Goal: Task Accomplishment & Management: Manage account settings

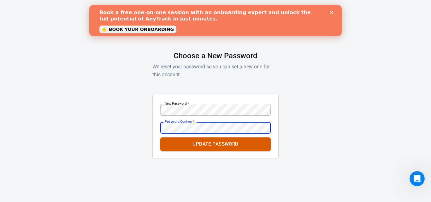
click at [252, 148] on button "Update Password" at bounding box center [215, 143] width 110 height 13
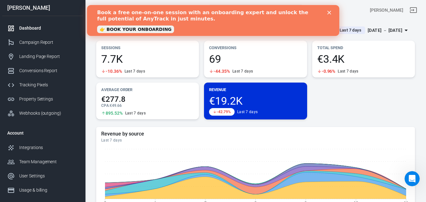
click at [329, 14] on icon "Close" at bounding box center [329, 13] width 4 height 4
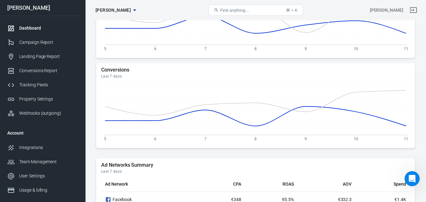
scroll to position [504, 0]
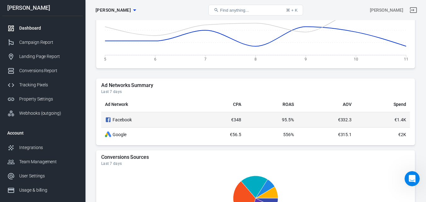
click at [187, 120] on div "Facebook" at bounding box center [147, 120] width 85 height 8
click at [123, 119] on div "Facebook" at bounding box center [147, 120] width 85 height 8
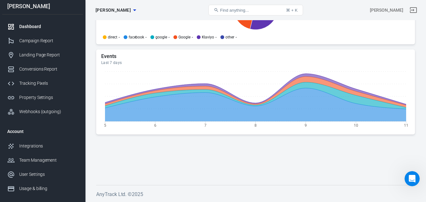
scroll to position [0, 0]
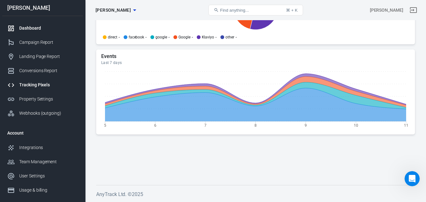
click at [43, 83] on div "Tracking Pixels" at bounding box center [48, 85] width 59 height 7
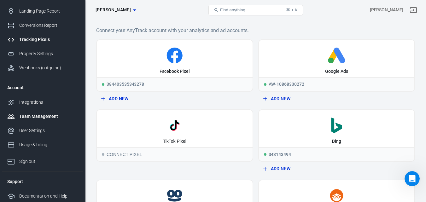
scroll to position [47, 0]
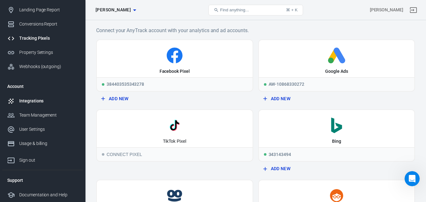
click at [34, 103] on div "Integrations" at bounding box center [48, 101] width 59 height 7
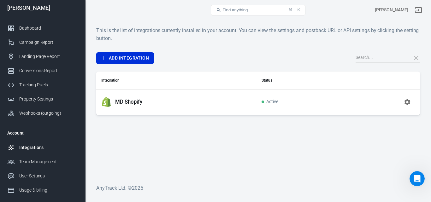
click at [157, 102] on div "MD Shopify" at bounding box center [176, 102] width 150 height 10
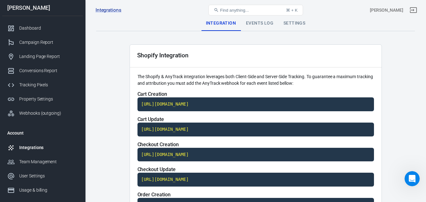
click at [36, 25] on div "Dashboard" at bounding box center [48, 28] width 59 height 7
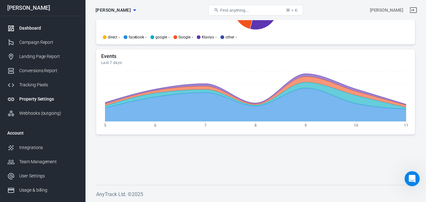
click at [35, 98] on div "Property Settings" at bounding box center [48, 99] width 59 height 7
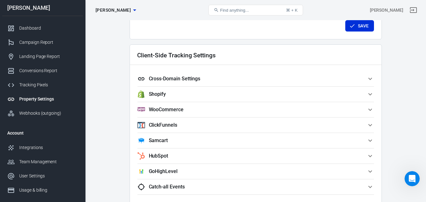
scroll to position [518, 0]
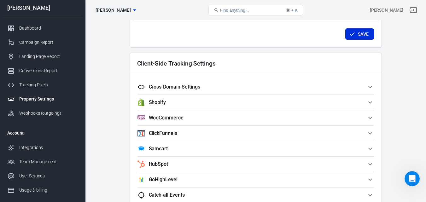
click at [224, 104] on span "Shopify" at bounding box center [251, 103] width 229 height 8
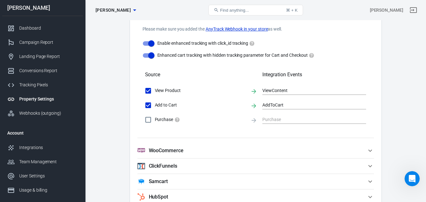
scroll to position [612, 0]
click at [149, 119] on input "Purchase" at bounding box center [148, 119] width 13 height 13
checkbox input "true"
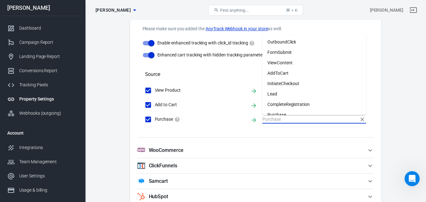
click at [278, 122] on input "text" at bounding box center [309, 119] width 94 height 8
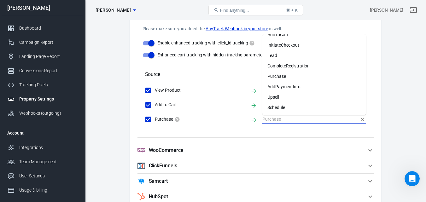
scroll to position [39, 0]
click at [282, 76] on li "Purchase" at bounding box center [314, 76] width 104 height 10
click at [282, 76] on h5 "Integration Events" at bounding box center [314, 74] width 104 height 6
type input "Purchase"
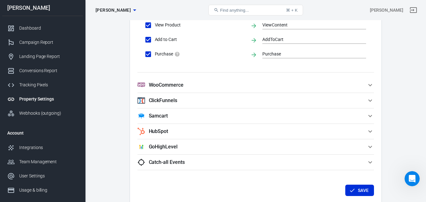
scroll to position [707, 0]
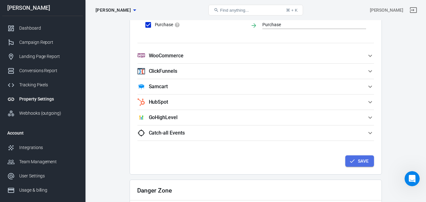
click at [366, 163] on button "Save" at bounding box center [359, 161] width 29 height 12
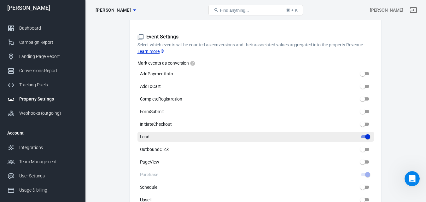
scroll to position [266, 0]
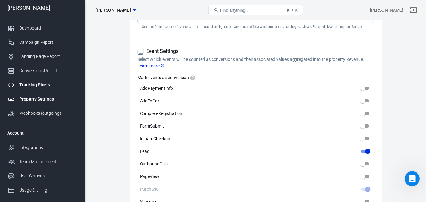
click at [40, 85] on div "Tracking Pixels" at bounding box center [48, 85] width 59 height 7
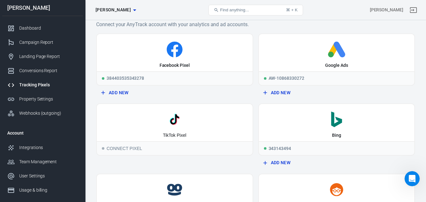
scroll to position [1, 0]
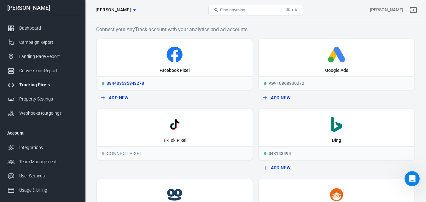
click at [198, 65] on div "Facebook Pixel" at bounding box center [175, 57] width 156 height 37
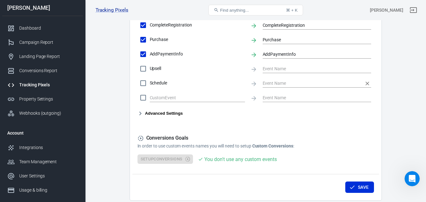
scroll to position [353, 0]
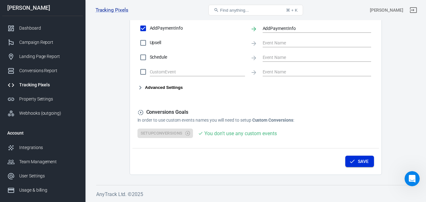
click at [357, 159] on button "Save" at bounding box center [359, 162] width 29 height 12
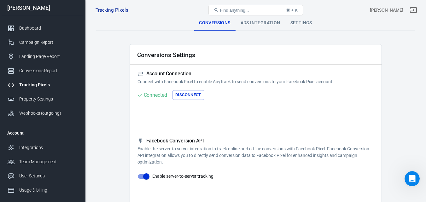
scroll to position [0, 0]
click at [268, 24] on div "Ads Integration" at bounding box center [260, 23] width 50 height 15
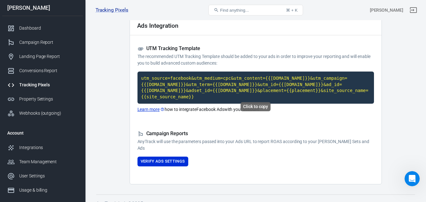
scroll to position [1, 0]
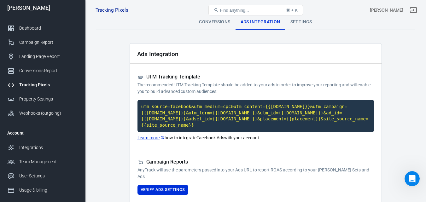
click at [295, 23] on div "Settings" at bounding box center [301, 22] width 32 height 15
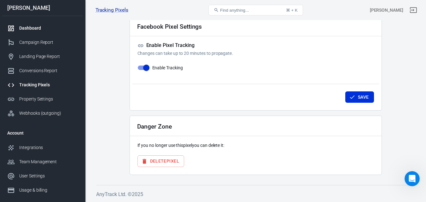
click at [24, 29] on div "Dashboard" at bounding box center [48, 28] width 59 height 7
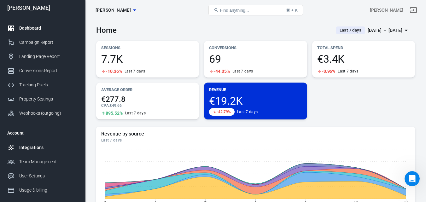
click at [50, 145] on div "Integrations" at bounding box center [48, 147] width 59 height 7
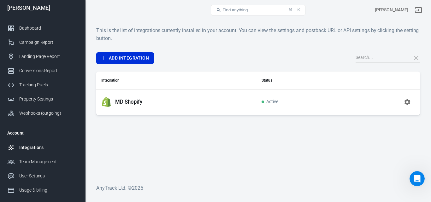
click at [195, 100] on div "MD Shopify" at bounding box center [176, 102] width 150 height 10
click at [45, 89] on link "Tracking Pixels" at bounding box center [42, 85] width 81 height 14
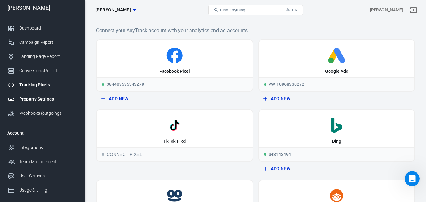
click at [43, 97] on div "Property Settings" at bounding box center [48, 99] width 59 height 7
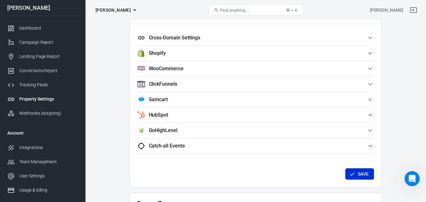
scroll to position [567, 0]
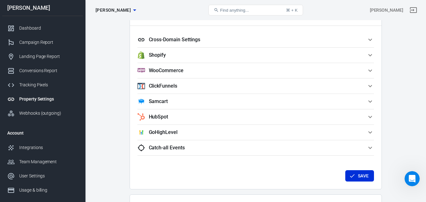
click at [252, 54] on span "Shopify" at bounding box center [251, 55] width 229 height 8
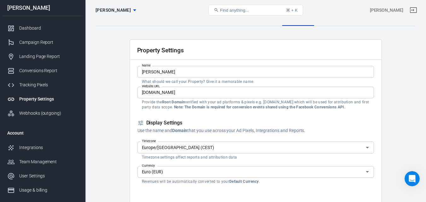
scroll to position [0, 0]
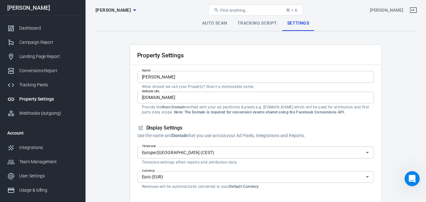
click at [264, 23] on link "Tracking Script" at bounding box center [257, 23] width 50 height 15
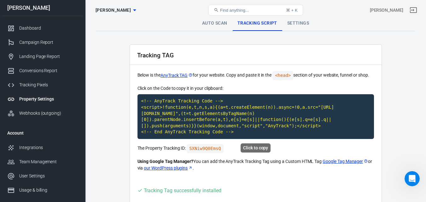
drag, startPoint x: 131, startPoint y: 49, endPoint x: 227, endPoint y: 132, distance: 127.4
click at [227, 132] on div "Tracking TAG Below is the AnyTrack TAG for your website. Copy and paste it in t…" at bounding box center [256, 137] width 252 height 186
click at [224, 126] on code "<!-- AnyTrack Tracking Code --> <script>!function(e,t,n,s,a){(a=t.createElement…" at bounding box center [255, 116] width 236 height 45
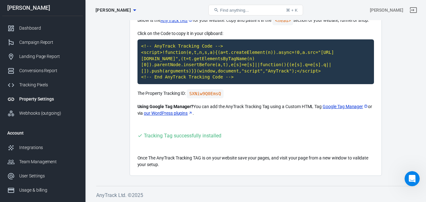
scroll to position [56, 0]
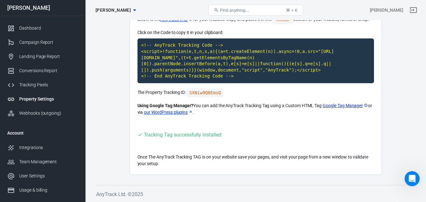
drag, startPoint x: 225, startPoint y: 181, endPoint x: 177, endPoint y: 127, distance: 72.8
click at [177, 126] on div "Auto Scan Tracking Script Settings Tracking TAG Below is the AnyTrack TAG for y…" at bounding box center [255, 83] width 341 height 238
click at [177, 127] on div "Tracking TAG Below is the AnyTrack TAG for your website. Copy and paste it in t…" at bounding box center [256, 82] width 252 height 186
click at [214, 136] on div "Tracking Tag successfully installed" at bounding box center [183, 135] width 78 height 8
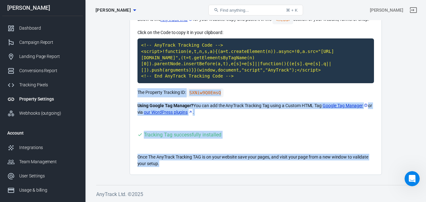
drag, startPoint x: 138, startPoint y: 90, endPoint x: 345, endPoint y: 182, distance: 226.0
click at [345, 182] on div "Auto Scan Tracking Script Settings Tracking TAG Below is the AnyTrack TAG for y…" at bounding box center [255, 83] width 341 height 238
drag, startPoint x: 168, startPoint y: 168, endPoint x: 134, endPoint y: 92, distance: 83.4
click at [134, 92] on div "Tracking TAG Below is the AnyTrack TAG for your website. Copy and paste it in t…" at bounding box center [256, 82] width 252 height 186
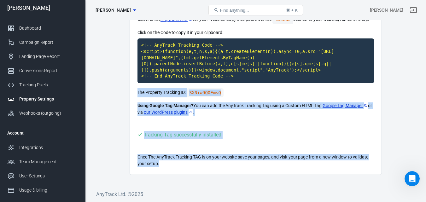
copy div "The Property Tracking ID: SXNiw9Q0EmsQ Using Google Tag Manager? You can add th…"
drag, startPoint x: 137, startPoint y: 91, endPoint x: 174, endPoint y: 167, distance: 84.3
click at [194, 167] on div "Tracking TAG Below is the AnyTrack TAG for your website. Copy and paste it in t…" at bounding box center [256, 82] width 252 height 186
copy div "The Property Tracking ID: SXNiw9Q0EmsQ Using Google Tag Manager? You can add th…"
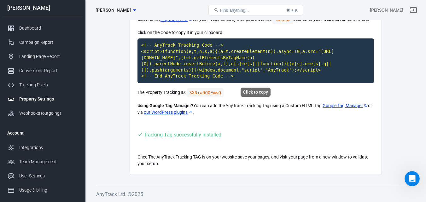
click at [235, 78] on code "<!-- AnyTrack Tracking Code --> <script>!function(e,t,n,s,a){(a=t.createElement…" at bounding box center [255, 60] width 236 height 45
click at [232, 72] on code "<!-- AnyTrack Tracking Code --> <script>!function(e,t,n,s,a){(a=t.createElement…" at bounding box center [255, 60] width 236 height 45
click at [26, 148] on div "Integrations" at bounding box center [48, 147] width 59 height 7
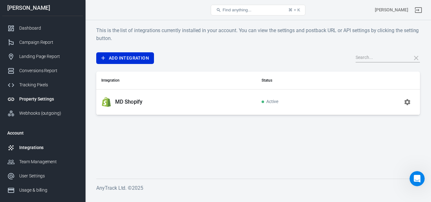
click at [33, 97] on div "Property Settings" at bounding box center [48, 99] width 59 height 7
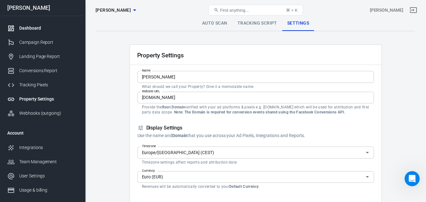
click at [34, 29] on div "Dashboard" at bounding box center [48, 28] width 59 height 7
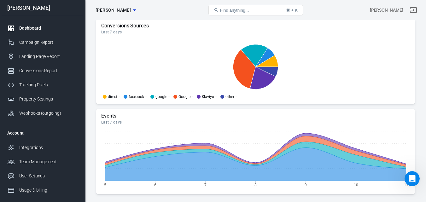
scroll to position [696, 0]
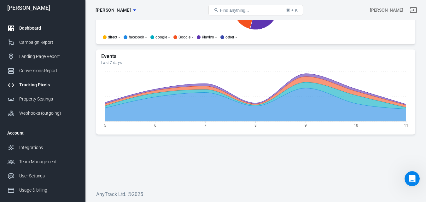
click at [43, 85] on div "Tracking Pixels" at bounding box center [48, 85] width 59 height 7
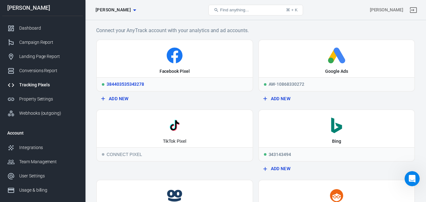
click at [212, 60] on icon at bounding box center [174, 56] width 151 height 16
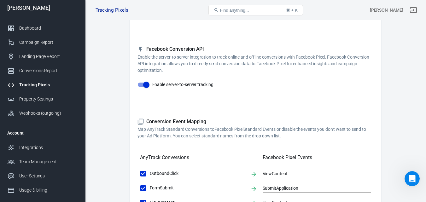
scroll to position [126, 0]
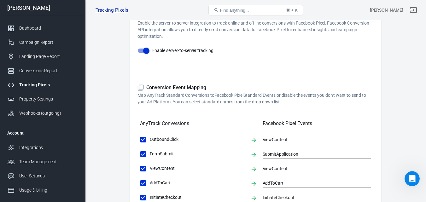
click at [104, 12] on link "Tracking Pixels" at bounding box center [112, 10] width 33 height 7
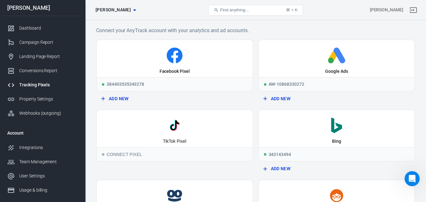
click at [124, 99] on button "Add New" at bounding box center [175, 99] width 152 height 12
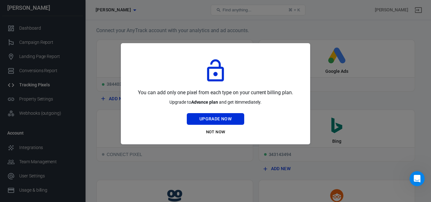
click at [307, 29] on div at bounding box center [215, 101] width 431 height 202
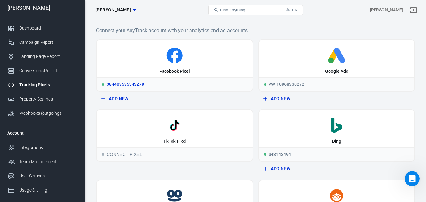
click at [191, 59] on icon at bounding box center [174, 56] width 151 height 16
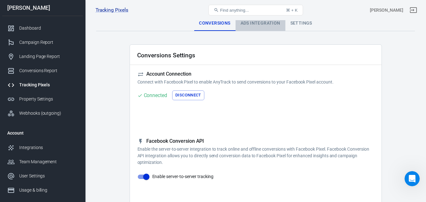
click at [258, 26] on div "Ads Integration" at bounding box center [260, 23] width 50 height 15
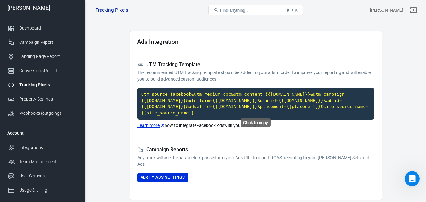
scroll to position [33, 0]
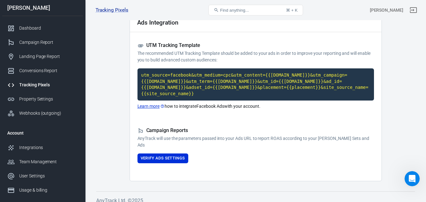
click at [96, 48] on main "Conversions Ads Integration Settings Ads Integration UTM Tracking Template The …" at bounding box center [255, 82] width 319 height 198
click at [48, 73] on div "Conversions Report" at bounding box center [48, 70] width 59 height 7
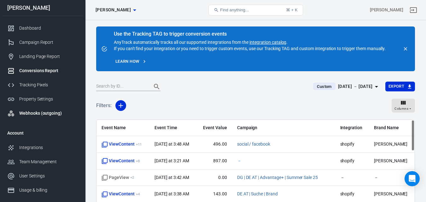
click at [49, 109] on link "Webhooks (outgoing)" at bounding box center [42, 113] width 81 height 14
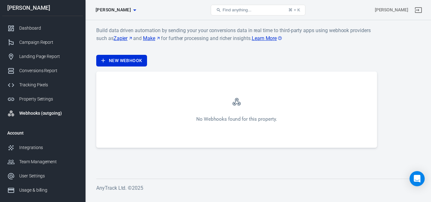
click at [243, 119] on div "No Webhooks found for this property." at bounding box center [236, 119] width 80 height 7
click at [40, 101] on div "Property Settings" at bounding box center [48, 99] width 59 height 7
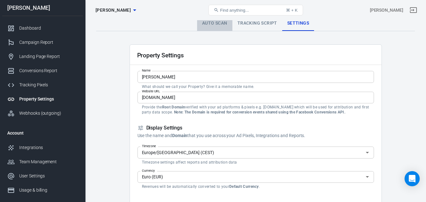
click at [213, 22] on link "Auto Scan" at bounding box center [214, 23] width 35 height 15
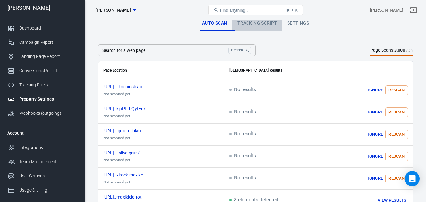
click at [258, 20] on link "Tracking Script" at bounding box center [257, 23] width 50 height 15
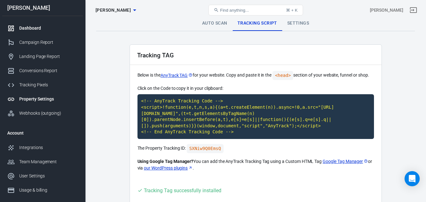
click at [36, 30] on div "Dashboard" at bounding box center [48, 28] width 59 height 7
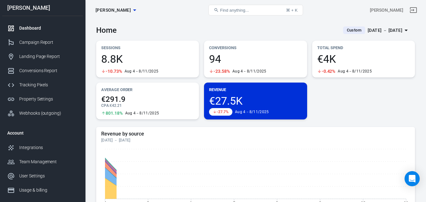
click at [237, 10] on span "Find anything..." at bounding box center [234, 10] width 29 height 5
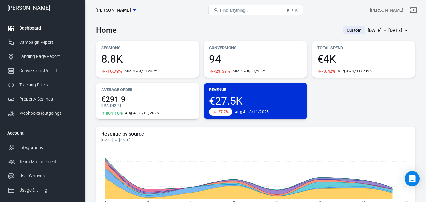
click at [241, 9] on span "Find anything..." at bounding box center [234, 10] width 29 height 5
click at [240, 9] on span "Find anything..." at bounding box center [234, 10] width 29 height 5
click at [226, 11] on span "Find anything..." at bounding box center [234, 10] width 29 height 5
click at [246, 9] on span "Find anything..." at bounding box center [234, 10] width 29 height 5
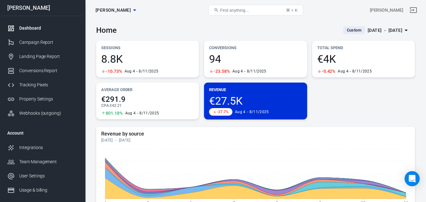
click at [246, 9] on span "Find anything..." at bounding box center [234, 10] width 29 height 5
click at [286, 9] on button "Find anything... ⌘ + K" at bounding box center [255, 10] width 95 height 11
click at [295, 9] on div "⌘ + K" at bounding box center [292, 10] width 12 height 5
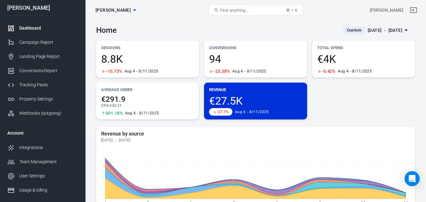
click at [298, 9] on div "⌘ + K" at bounding box center [292, 10] width 12 height 5
click at [275, 11] on button "Find anything... ⌘ + K" at bounding box center [255, 10] width 95 height 11
click at [246, 15] on button "Find anything... ⌘ + K" at bounding box center [255, 10] width 95 height 11
click at [235, 13] on button "Find anything... ⌘ + K" at bounding box center [255, 10] width 95 height 11
click at [226, 12] on span "Find anything..." at bounding box center [234, 10] width 29 height 5
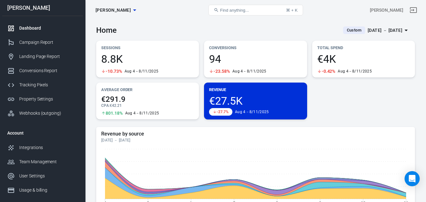
click at [226, 12] on span "Find anything..." at bounding box center [234, 10] width 29 height 5
click at [162, 57] on span "8.8K" at bounding box center [147, 59] width 93 height 11
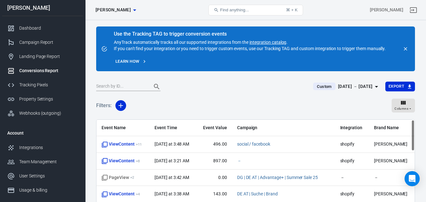
click at [252, 7] on button "Find anything... ⌘ + K" at bounding box center [255, 10] width 95 height 11
click at [37, 26] on div "Dashboard" at bounding box center [48, 28] width 59 height 7
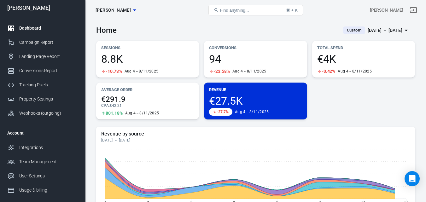
click at [239, 9] on span "Find anything..." at bounding box center [234, 10] width 29 height 5
click at [232, 11] on span "Find anything..." at bounding box center [234, 10] width 29 height 5
click at [236, 7] on button "Find anything... ⌘ + K" at bounding box center [255, 10] width 95 height 11
click at [215, 10] on button "Find anything... ⌘ + K" at bounding box center [255, 10] width 95 height 11
click at [38, 74] on div "Conversions Report" at bounding box center [48, 70] width 59 height 7
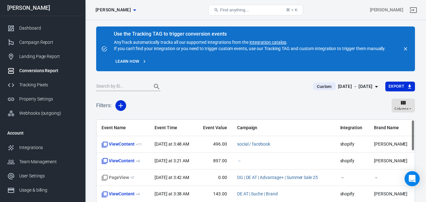
click at [355, 88] on div "[DATE] － [DATE]" at bounding box center [355, 87] width 35 height 8
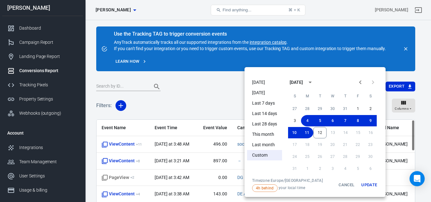
click at [253, 81] on li "[DATE]" at bounding box center [264, 82] width 35 height 10
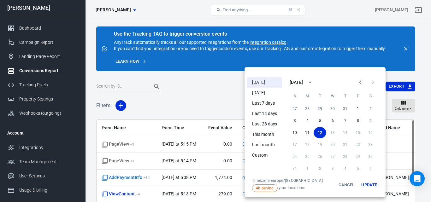
click at [221, 87] on div at bounding box center [215, 101] width 431 height 202
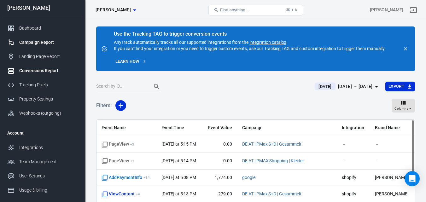
click at [31, 46] on link "Campaign Report" at bounding box center [42, 42] width 81 height 14
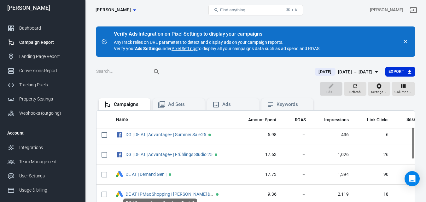
scroll to position [63, 0]
click at [47, 83] on div "Tracking Pixels" at bounding box center [48, 85] width 59 height 7
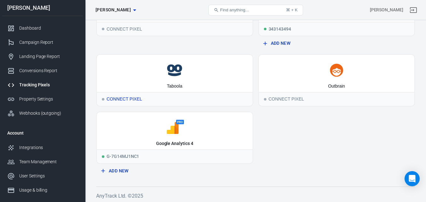
scroll to position [127, 0]
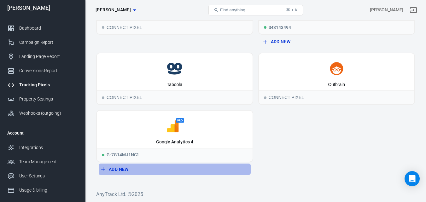
click at [127, 168] on button "Add New" at bounding box center [175, 170] width 152 height 12
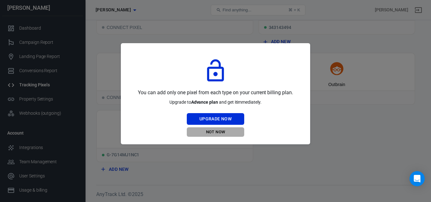
click at [219, 135] on button "Not Now" at bounding box center [215, 132] width 57 height 10
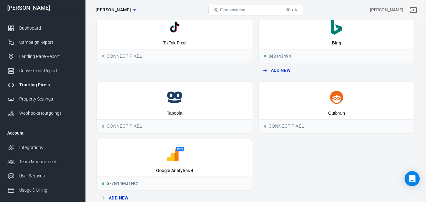
scroll to position [1, 0]
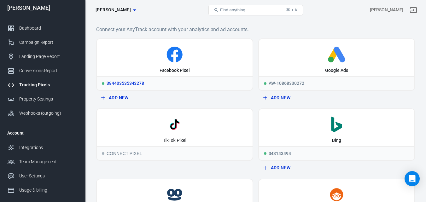
click at [199, 62] on div "Facebook Pixel" at bounding box center [175, 57] width 156 height 37
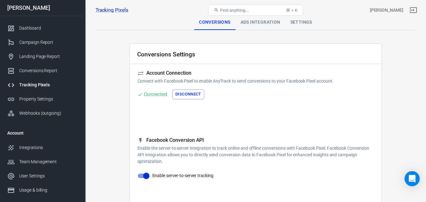
checkbox input "true"
type input "ViewContent"
checkbox input "true"
type input "SubmitApplication"
checkbox input "true"
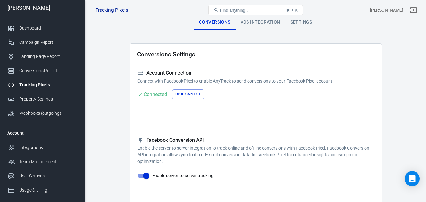
type input "ViewContent"
checkbox input "true"
type input "AddToCart"
checkbox input "true"
type input "InitiateCheckout"
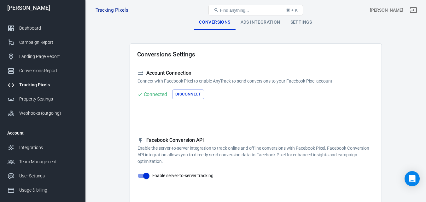
checkbox input "true"
type input "Lead"
checkbox input "true"
type input "CompleteRegistration"
checkbox input "true"
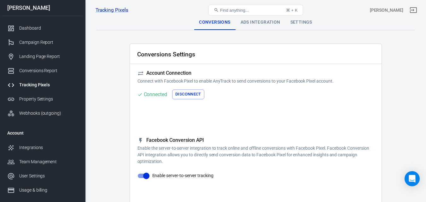
type input "Purchase"
checkbox input "true"
type input "AddPaymentInfo"
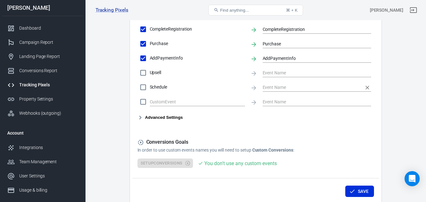
scroll to position [348, 0]
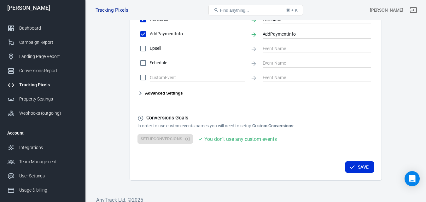
click at [176, 94] on button "Advanced Settings" at bounding box center [159, 94] width 45 height 8
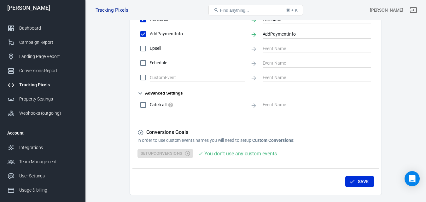
click at [141, 108] on input "Catch all" at bounding box center [142, 104] width 13 height 13
checkbox input "true"
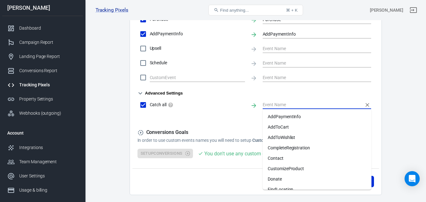
click at [296, 107] on input "text" at bounding box center [312, 105] width 99 height 8
click at [283, 123] on li "Purchase" at bounding box center [317, 126] width 109 height 10
type input "Purchase"
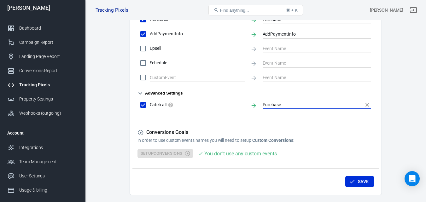
click at [146, 105] on input "Catch all" at bounding box center [142, 104] width 13 height 13
checkbox input "false"
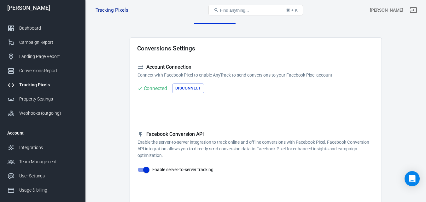
scroll to position [0, 0]
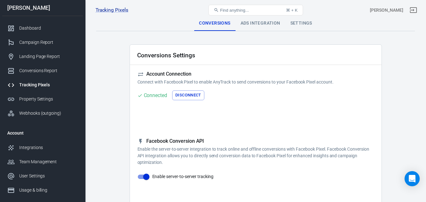
click at [269, 24] on div "Ads Integration" at bounding box center [260, 23] width 50 height 15
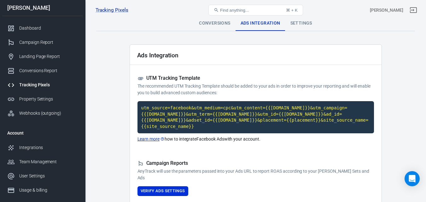
click at [298, 22] on div "Settings" at bounding box center [301, 23] width 32 height 15
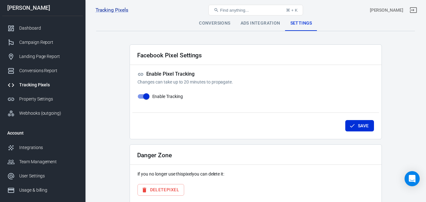
click at [251, 25] on div "Ads Integration" at bounding box center [260, 23] width 50 height 15
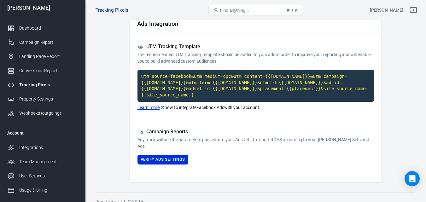
scroll to position [33, 0]
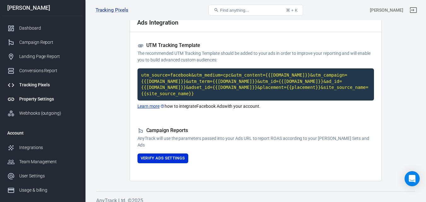
click at [40, 100] on div "Property Settings" at bounding box center [48, 99] width 59 height 7
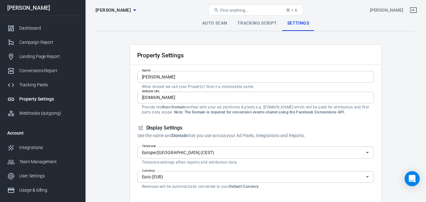
click at [261, 24] on link "Tracking Script" at bounding box center [257, 23] width 50 height 15
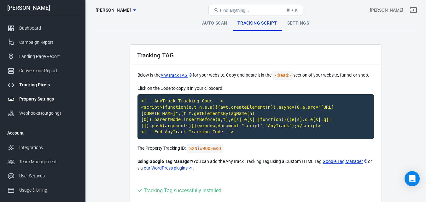
click at [32, 83] on div "Tracking Pixels" at bounding box center [48, 85] width 59 height 7
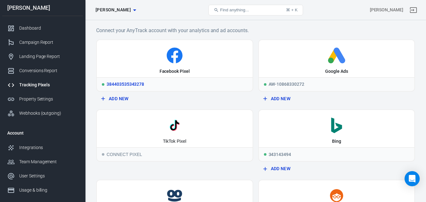
click at [182, 61] on icon at bounding box center [174, 56] width 151 height 16
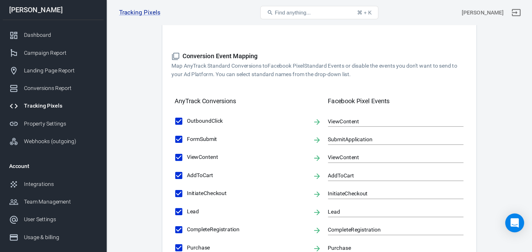
scroll to position [158, 0]
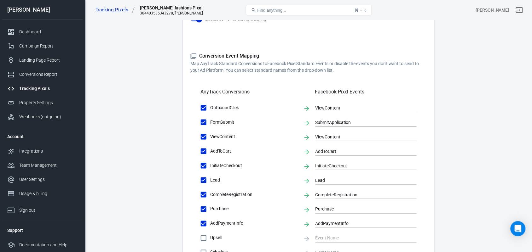
drag, startPoint x: 421, startPoint y: 0, endPoint x: 134, endPoint y: 114, distance: 309.0
click at [134, 114] on main "Conversions Ads Integration Settings Conversions Settings Account Connection Co…" at bounding box center [308, 114] width 425 height 513
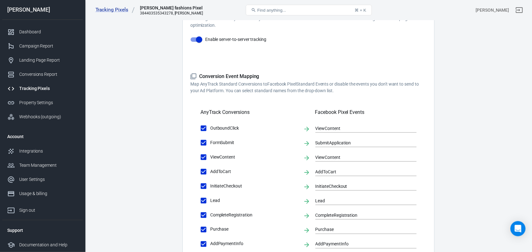
scroll to position [118, 0]
